Goal: Task Accomplishment & Management: Complete application form

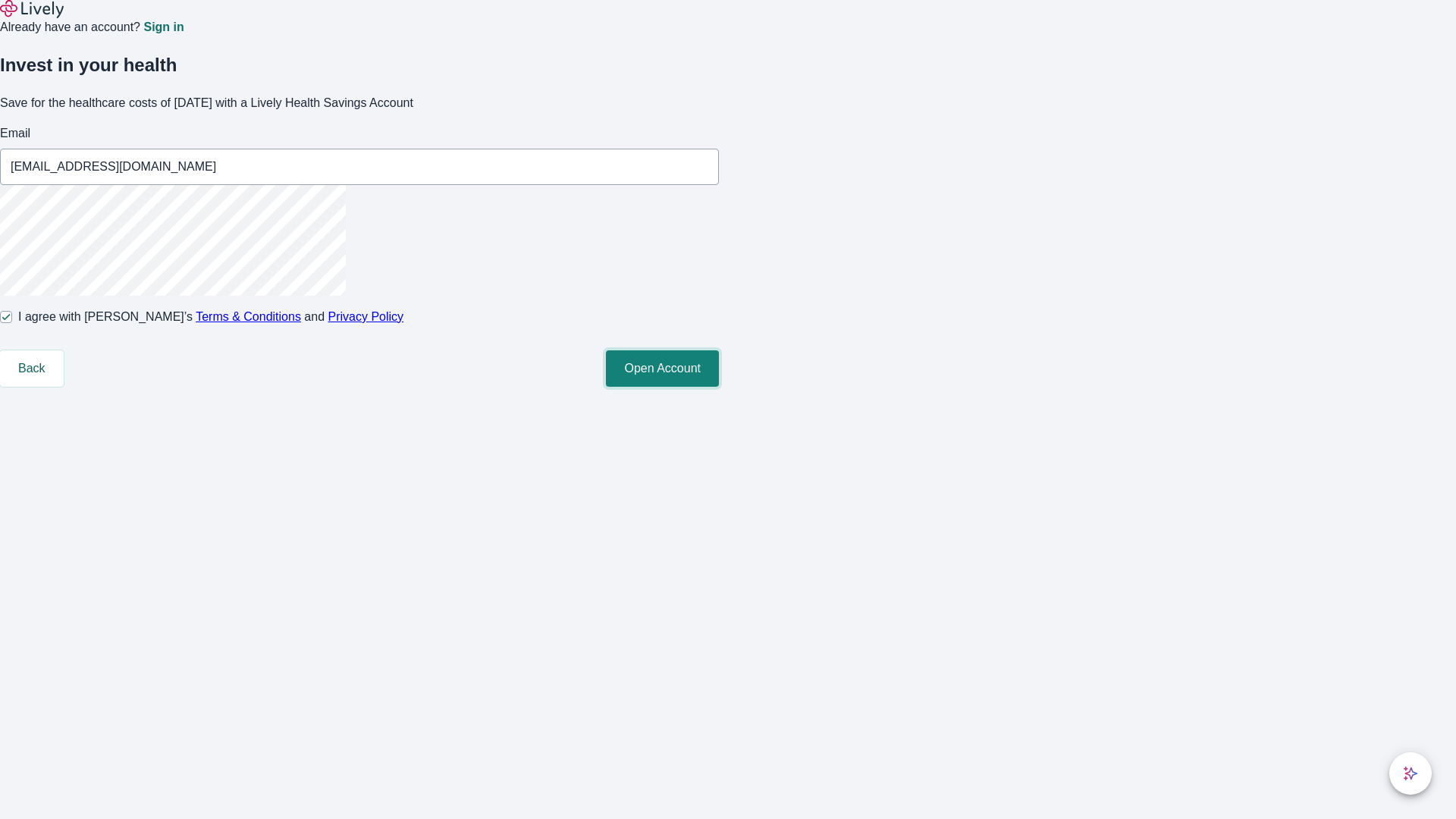
click at [719, 386] on button "Open Account" at bounding box center [662, 368] width 113 height 36
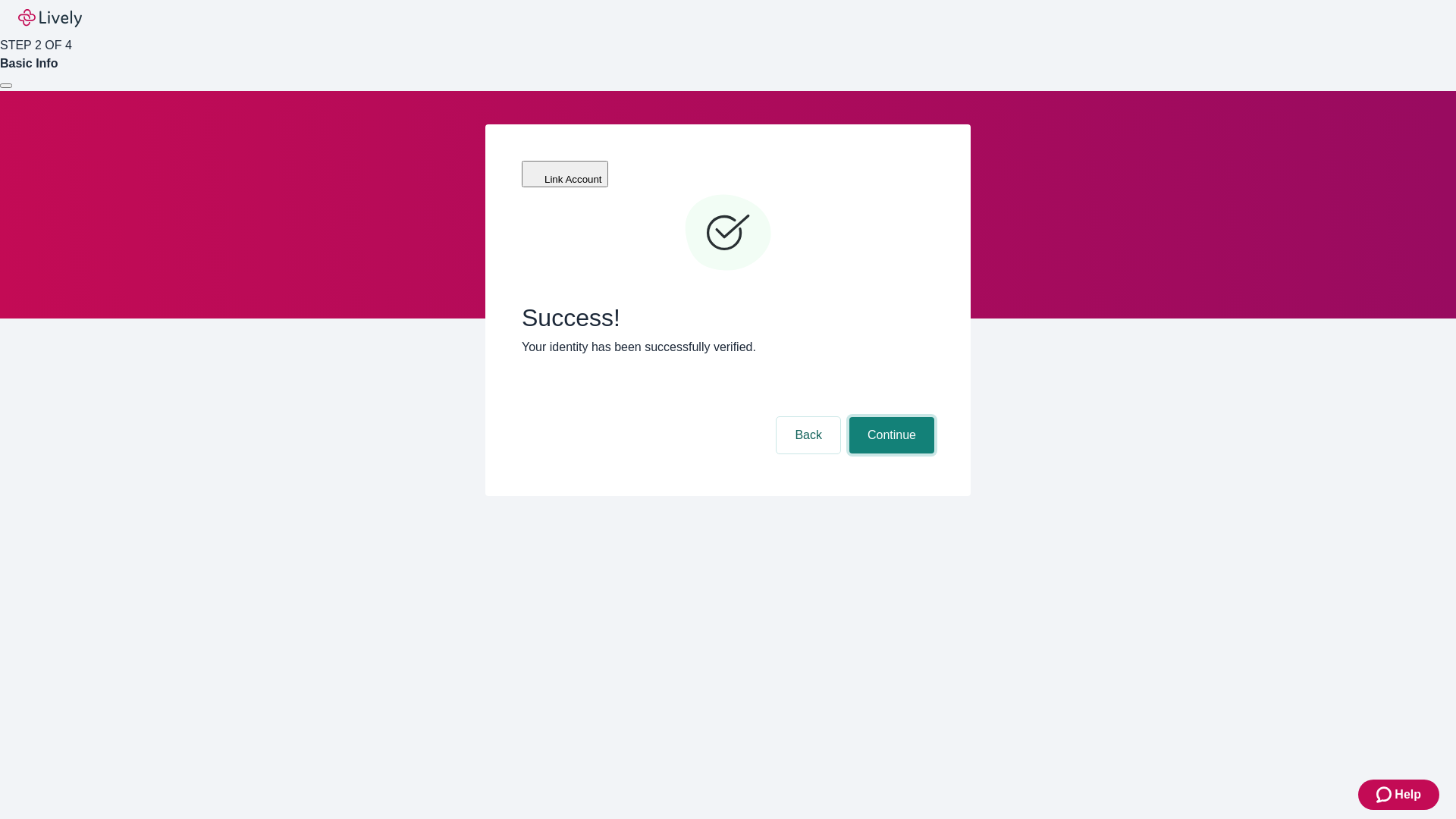
click at [889, 417] on button "Continue" at bounding box center [891, 435] width 85 height 36
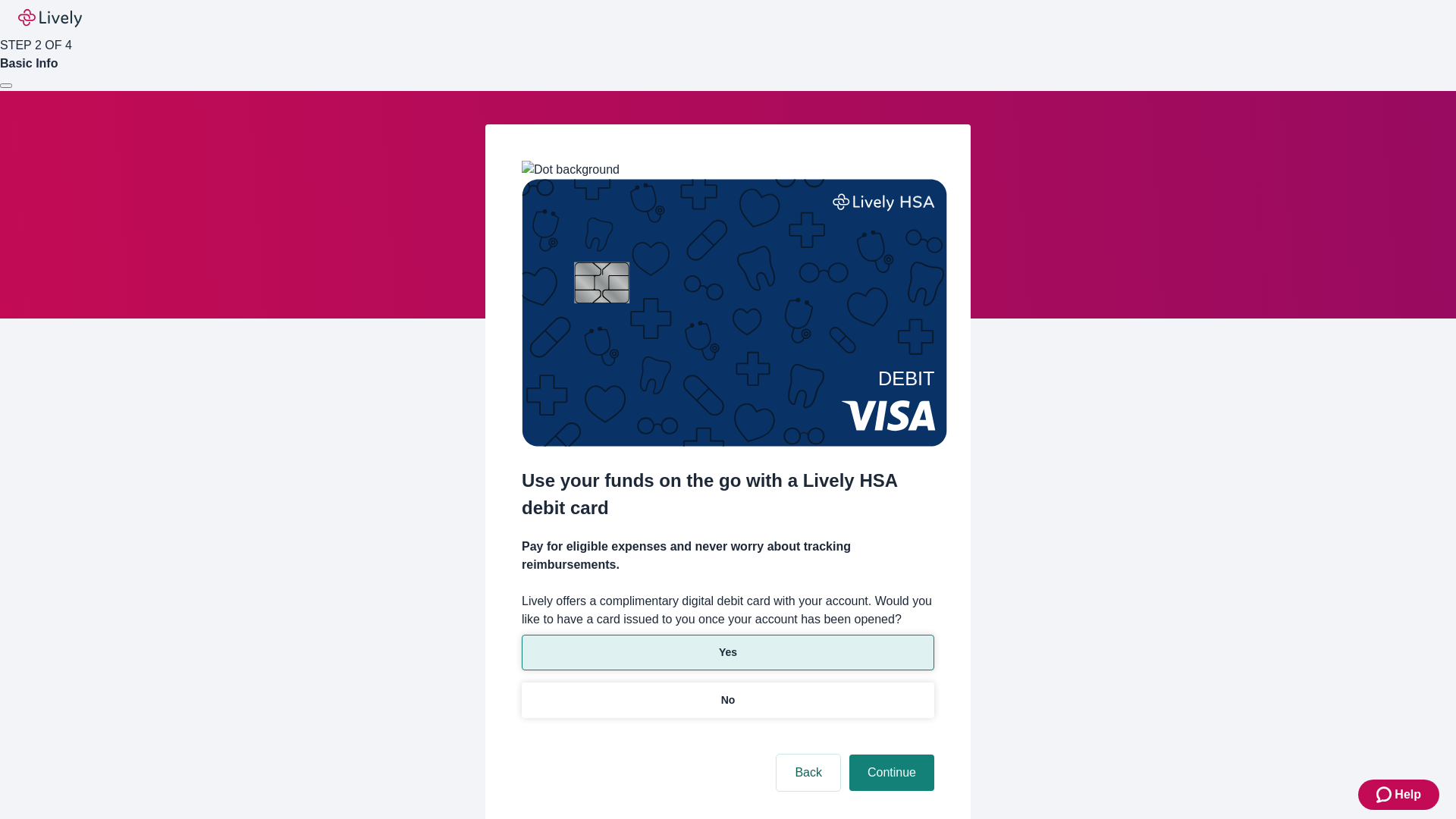
click at [728, 645] on p "Yes" at bounding box center [728, 652] width 18 height 16
click at [889, 755] on button "Continue" at bounding box center [891, 773] width 85 height 36
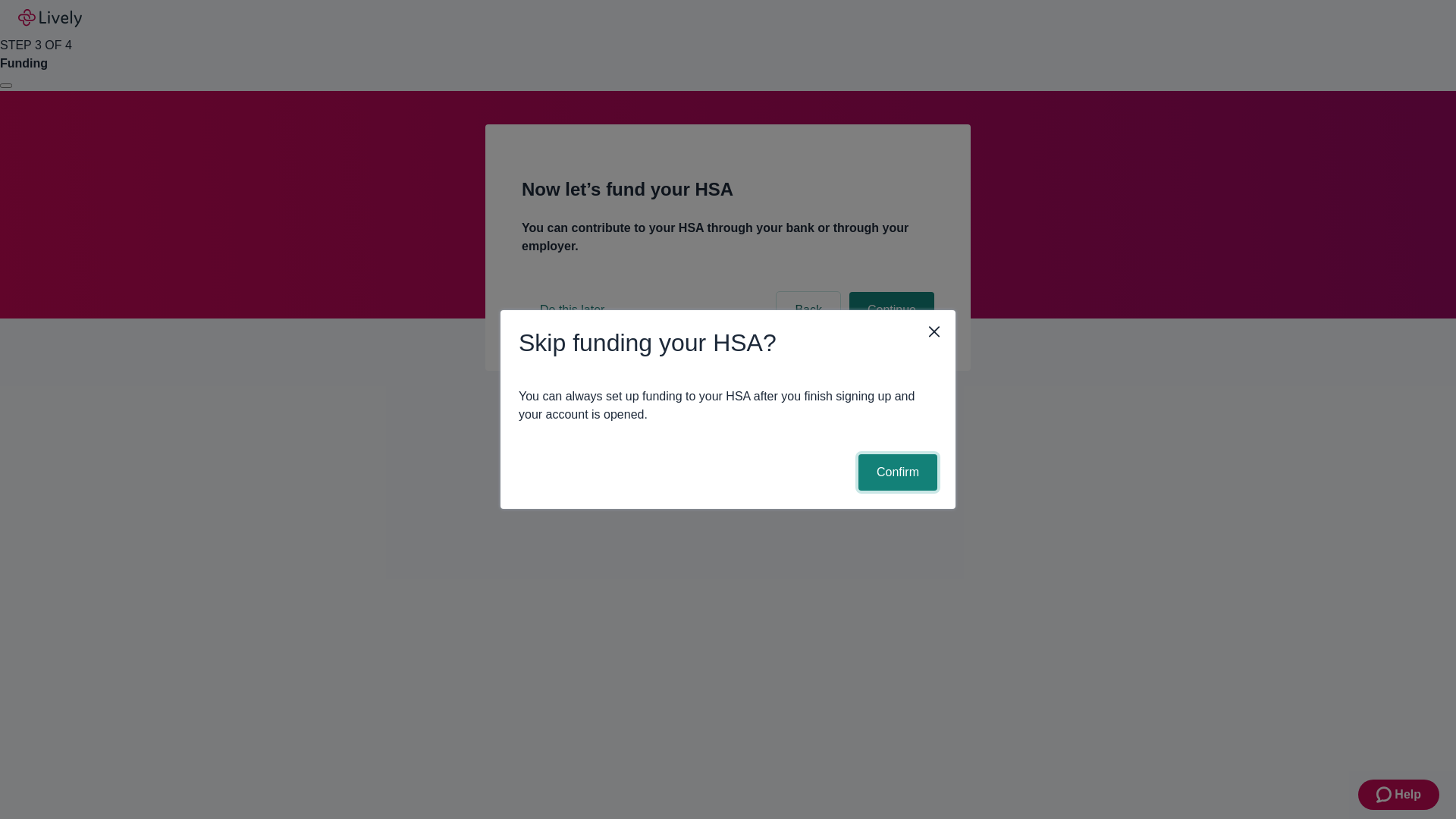
click at [895, 472] on button "Confirm" at bounding box center [897, 472] width 78 height 36
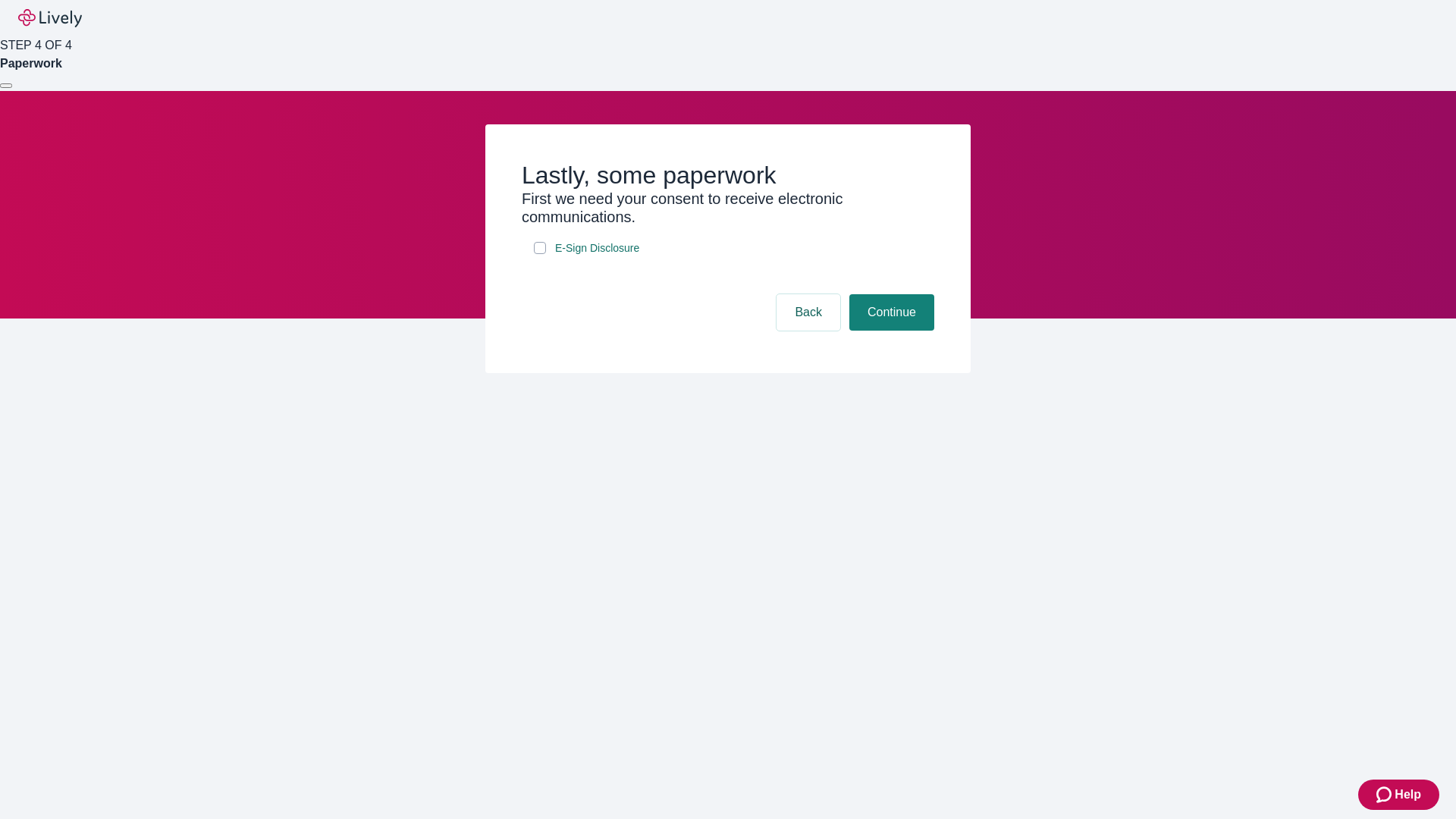
click at [540, 254] on input "E-Sign Disclosure" at bounding box center [539, 248] width 12 height 12
checkbox input "true"
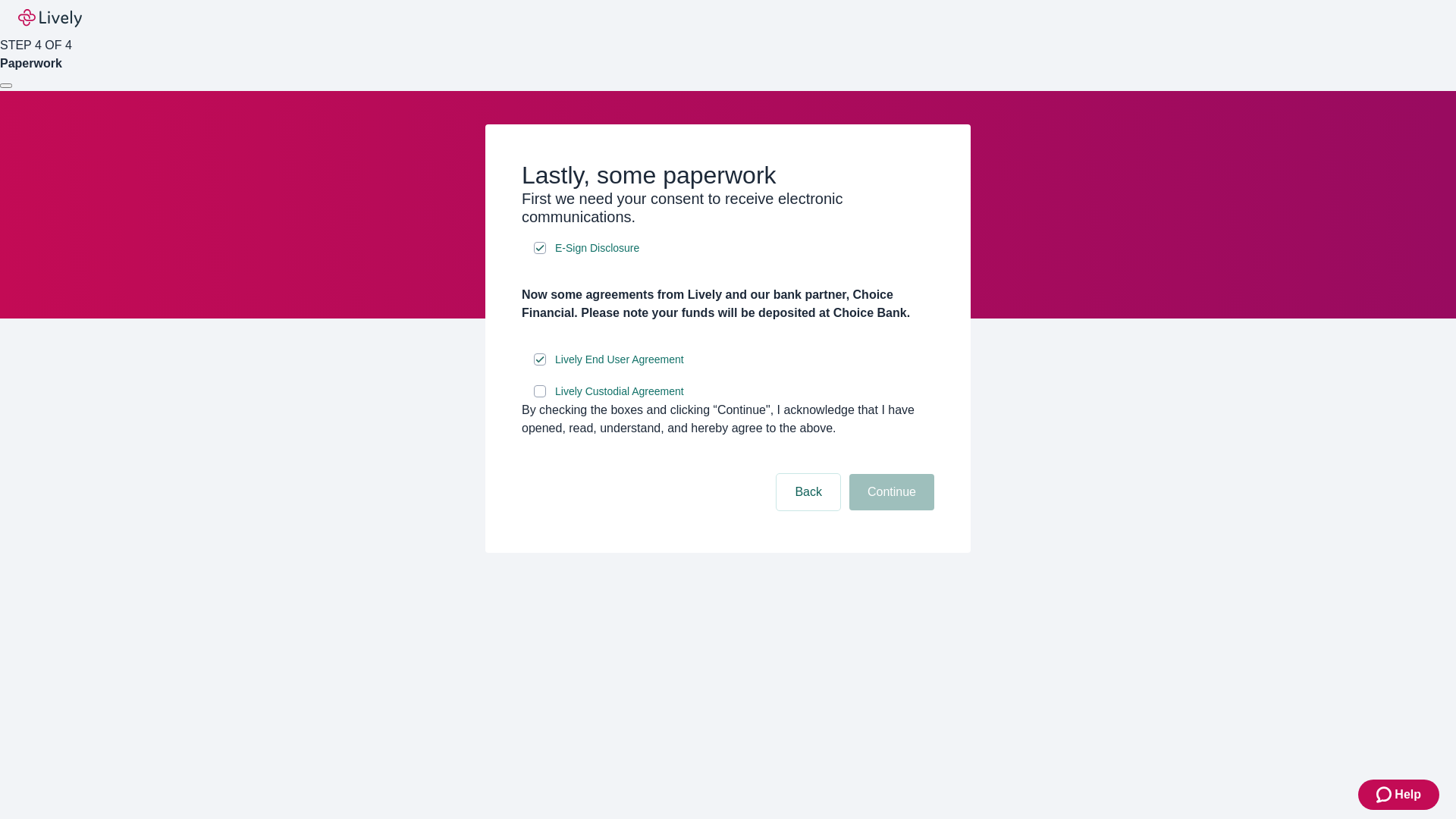
click at [540, 397] on input "Lively Custodial Agreement" at bounding box center [539, 391] width 12 height 12
checkbox input "true"
click at [889, 510] on button "Continue" at bounding box center [891, 492] width 85 height 36
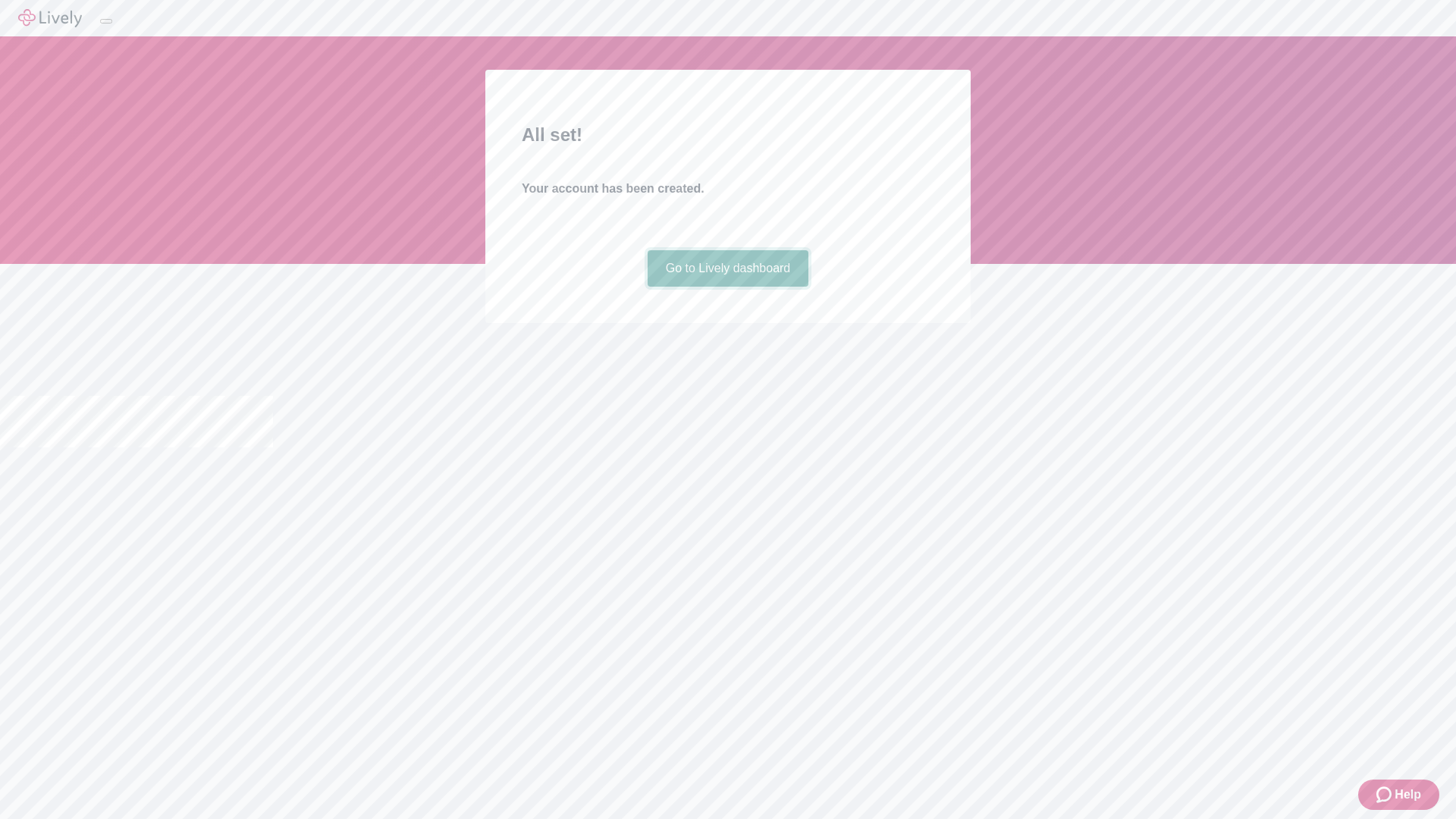
click at [728, 286] on link "Go to Lively dashboard" at bounding box center [728, 268] width 162 height 36
